Goal: Transaction & Acquisition: Purchase product/service

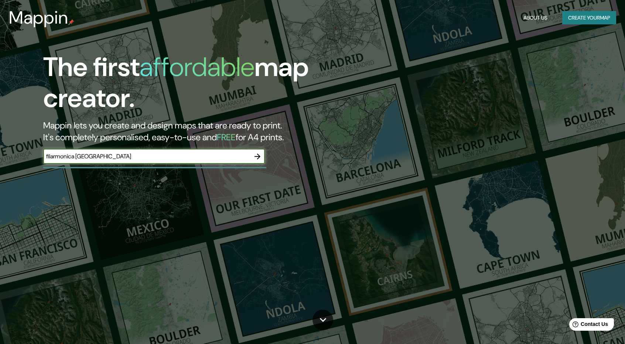
type input "filarmonica [GEOGRAPHIC_DATA]"
click at [258, 159] on icon "button" at bounding box center [258, 157] width 6 height 6
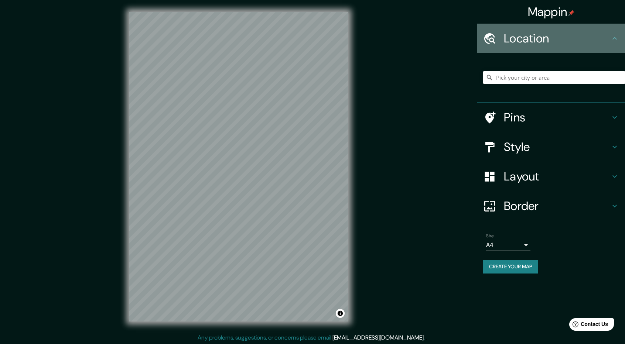
click at [508, 40] on h4 "Location" at bounding box center [557, 38] width 106 height 15
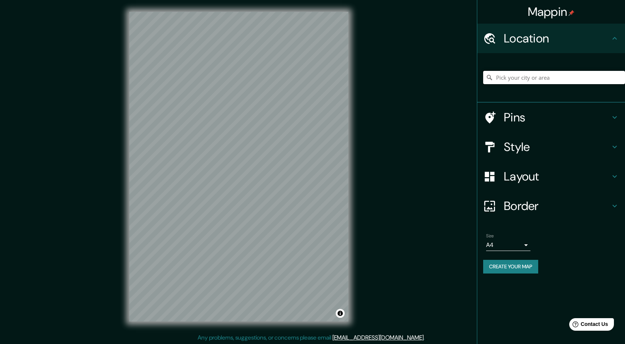
click at [500, 74] on input "Pick your city or area" at bounding box center [554, 77] width 142 height 13
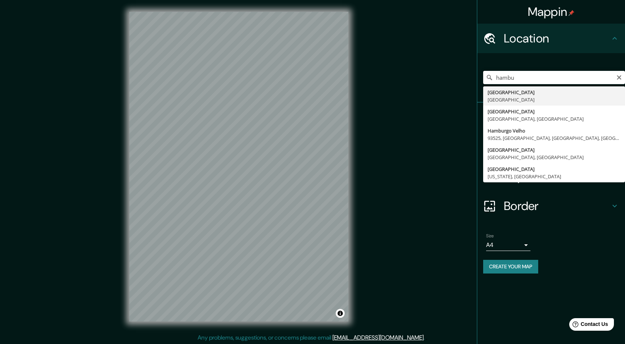
type input "[GEOGRAPHIC_DATA], [GEOGRAPHIC_DATA]"
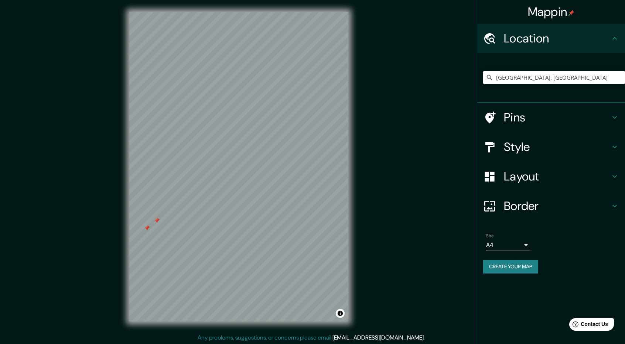
click at [125, 183] on div "© Mapbox © OpenStreetMap Improve this map" at bounding box center [239, 167] width 243 height 334
drag, startPoint x: 125, startPoint y: 183, endPoint x: 123, endPoint y: 176, distance: 7.4
click at [123, 176] on div "© Mapbox © OpenStreetMap Improve this map" at bounding box center [239, 167] width 243 height 334
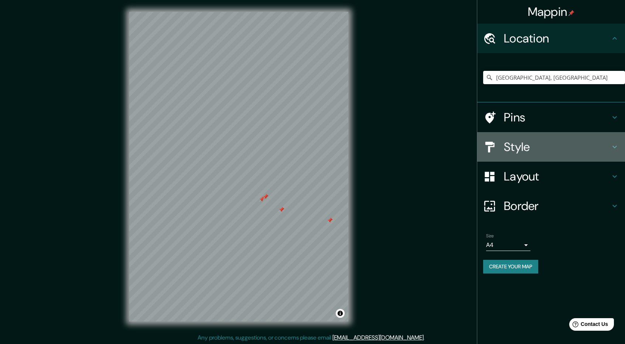
click at [545, 147] on h4 "Style" at bounding box center [557, 147] width 106 height 15
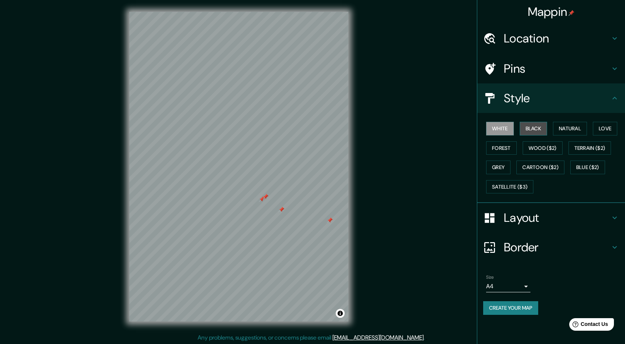
click at [535, 125] on button "Black" at bounding box center [534, 129] width 28 height 14
click at [561, 131] on button "Natural" at bounding box center [570, 129] width 34 height 14
click at [603, 132] on button "Love" at bounding box center [605, 129] width 24 height 14
click at [541, 152] on button "Wood ($2)" at bounding box center [543, 149] width 40 height 14
click at [517, 152] on button "Forest" at bounding box center [501, 149] width 31 height 14
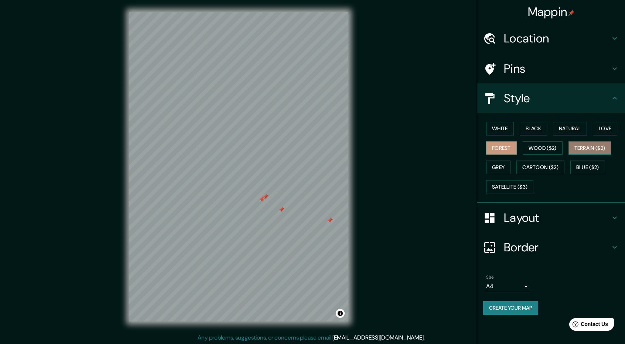
click at [585, 152] on button "Terrain ($2)" at bounding box center [590, 149] width 43 height 14
